Goal: Task Accomplishment & Management: Manage account settings

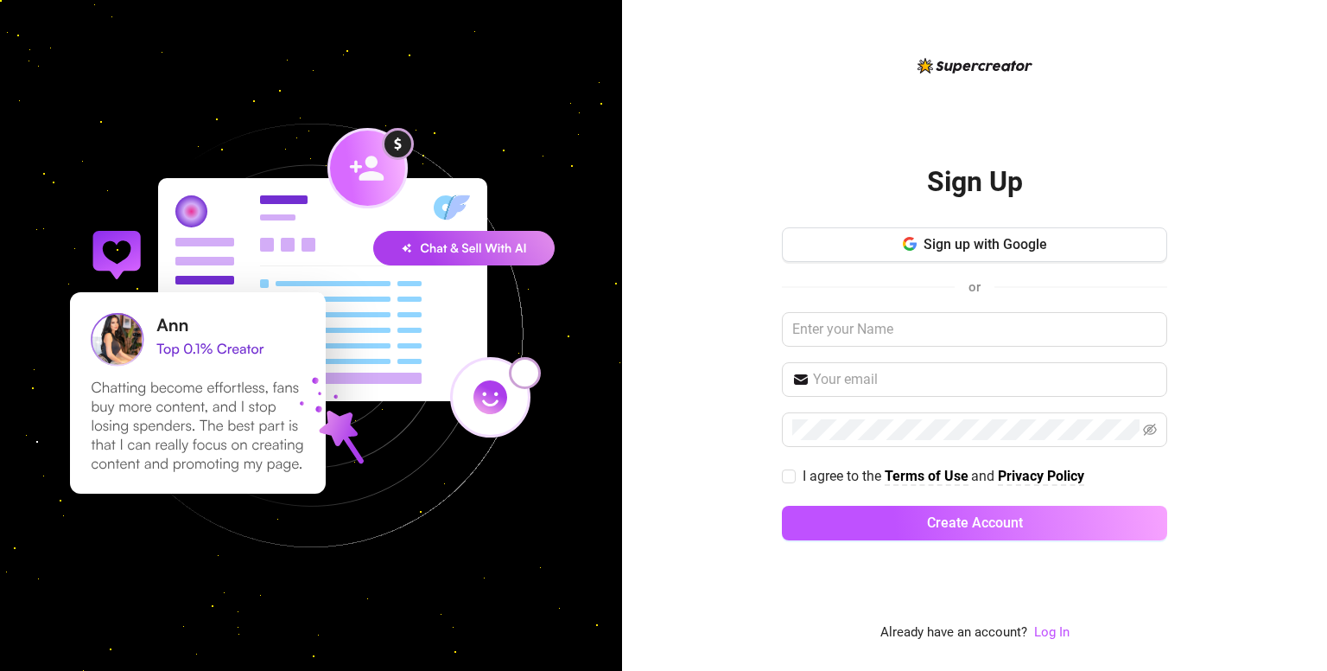
drag, startPoint x: 1047, startPoint y: 633, endPoint x: 1034, endPoint y: 600, distance: 35.6
click at [1047, 633] on link "Log In" at bounding box center [1052, 632] width 35 height 16
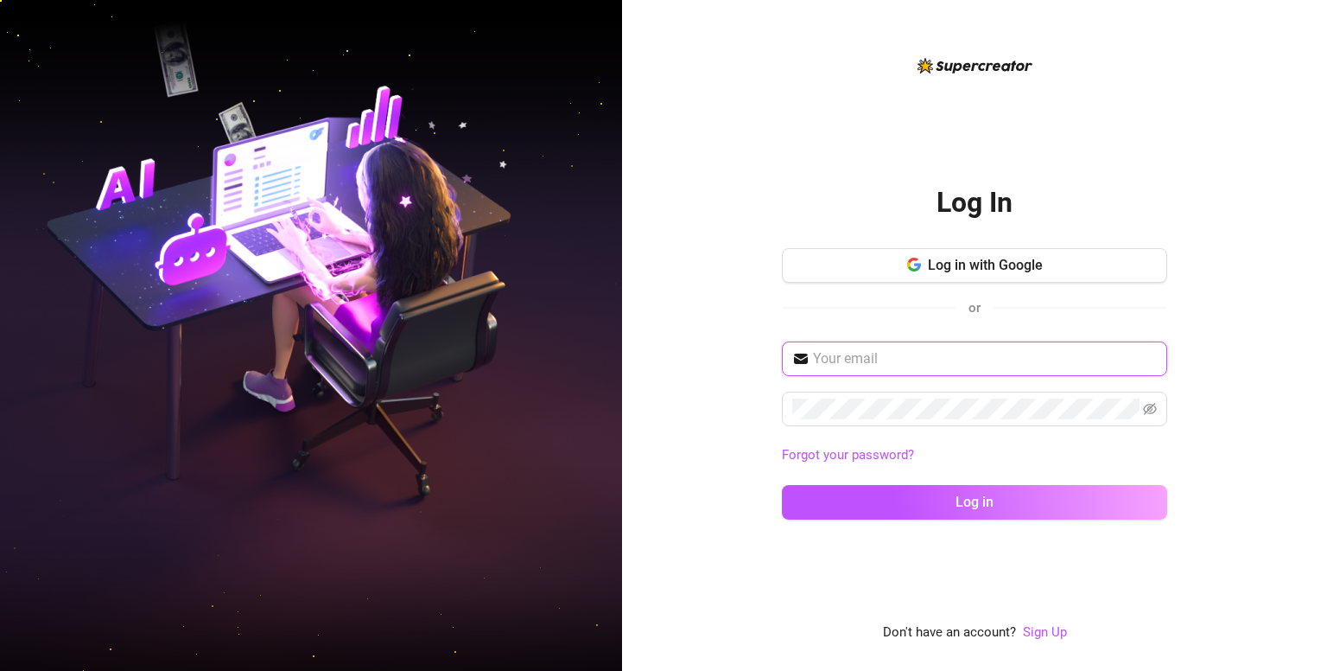
click at [919, 350] on input "text" at bounding box center [985, 358] width 344 height 21
click at [869, 356] on input "text" at bounding box center [985, 358] width 344 height 21
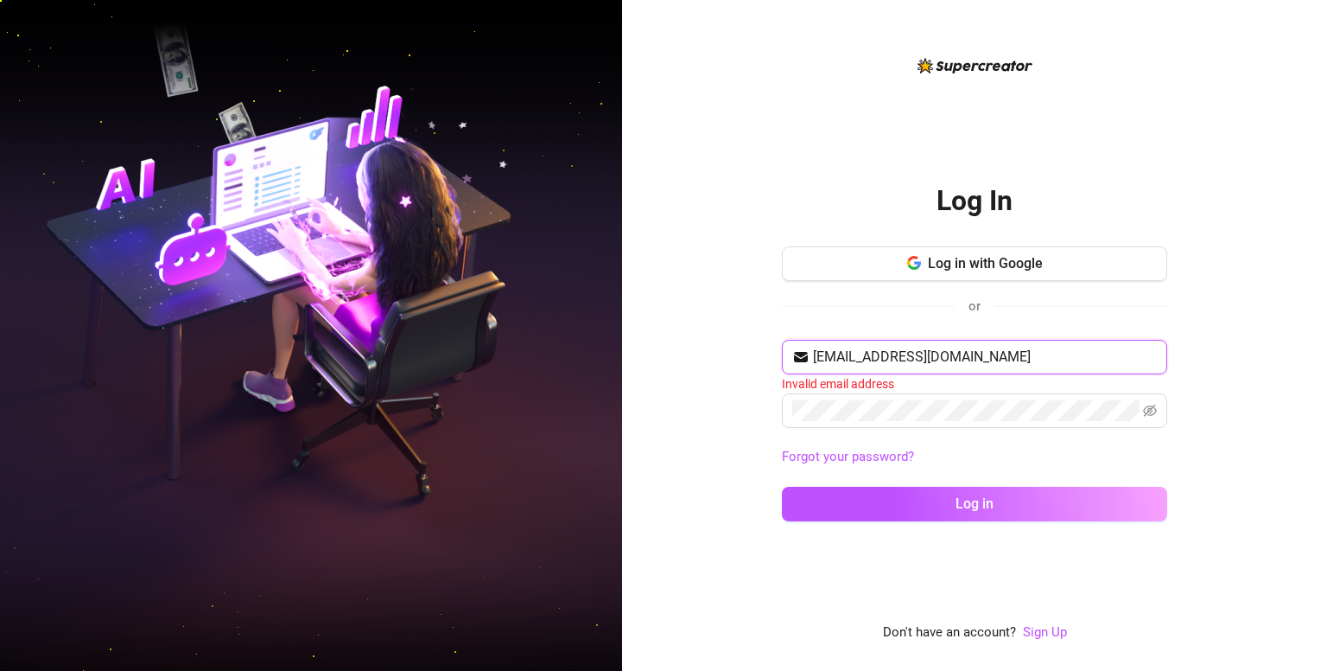
type input "[EMAIL_ADDRESS][DOMAIN_NAME]"
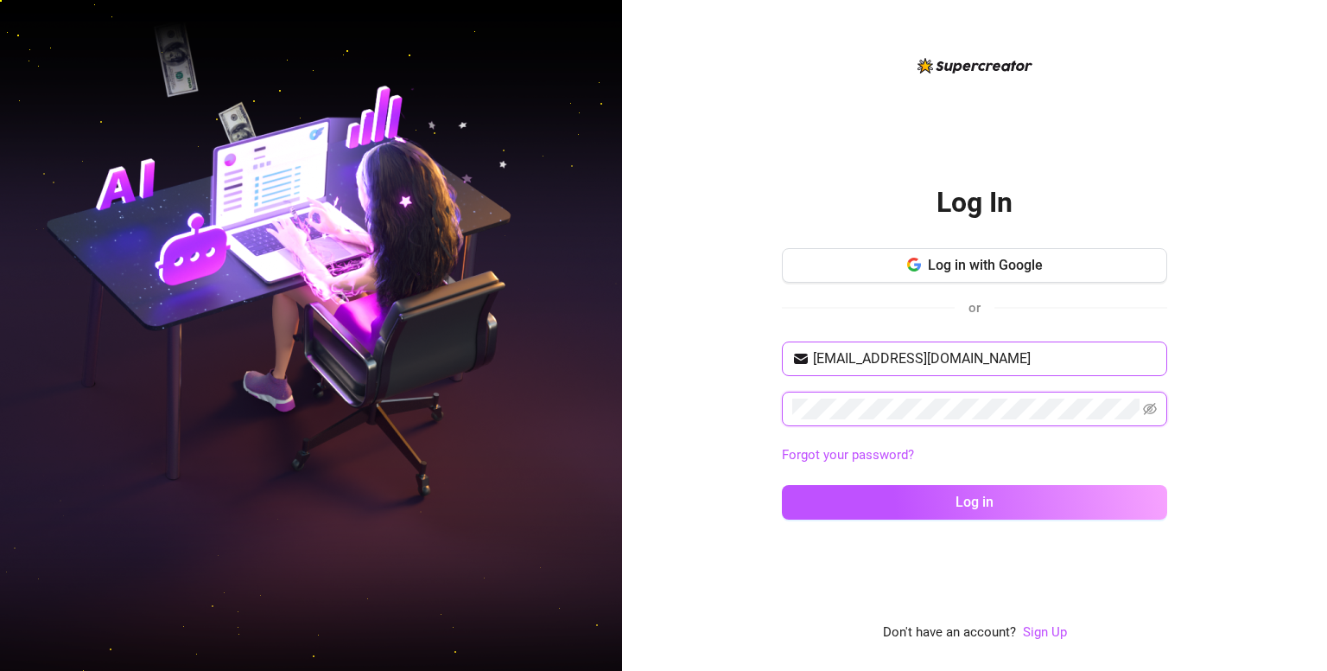
click at [782, 485] on button "Log in" at bounding box center [974, 502] width 385 height 35
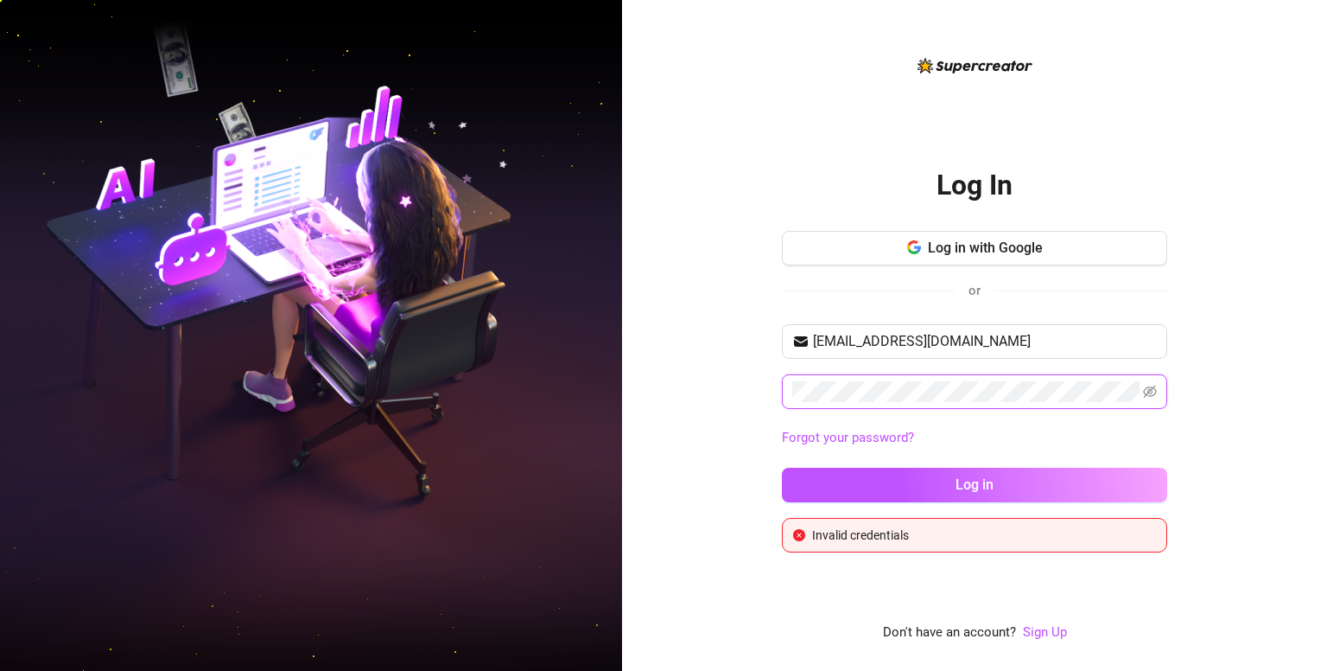
click at [726, 403] on div "Log In Log in with Google or [EMAIL_ADDRESS][DOMAIN_NAME] Forgot your password?…" at bounding box center [974, 335] width 705 height 671
click at [782, 468] on button "Log in" at bounding box center [974, 485] width 385 height 35
